Goal: Navigation & Orientation: Find specific page/section

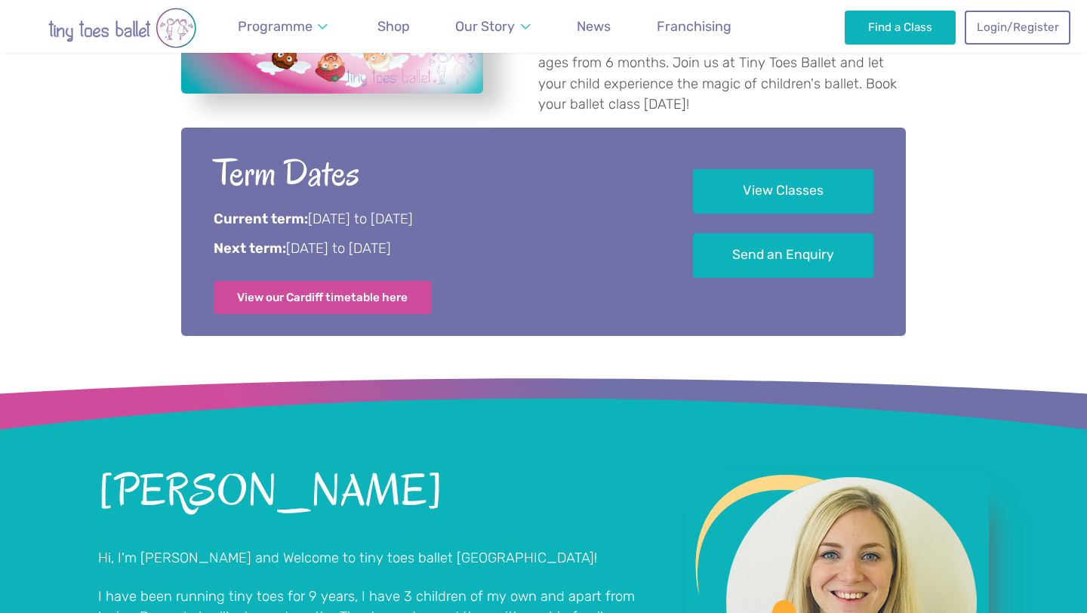
scroll to position [737, 0]
